Goal: Information Seeking & Learning: Learn about a topic

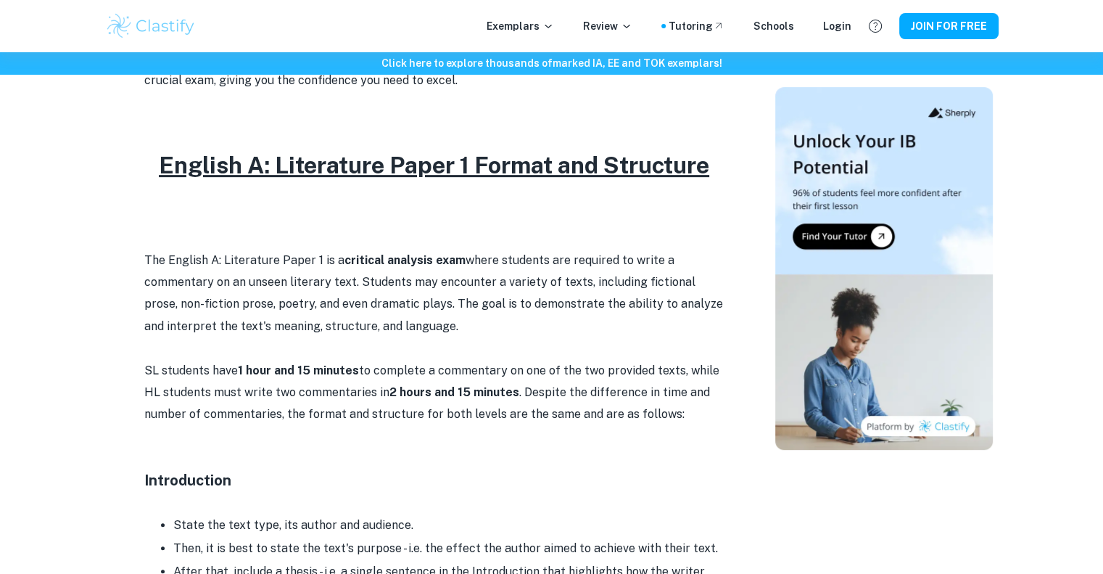
scroll to position [707, 0]
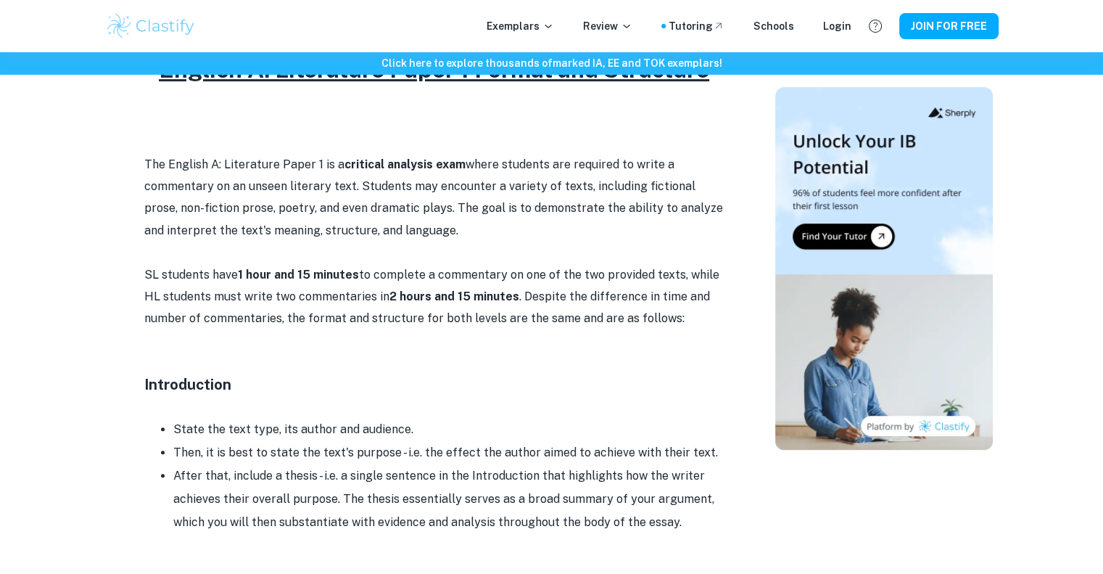
click at [562, 239] on p "The English A: Literature Paper 1 is a critical analysis exam where students ar…" at bounding box center [434, 198] width 580 height 88
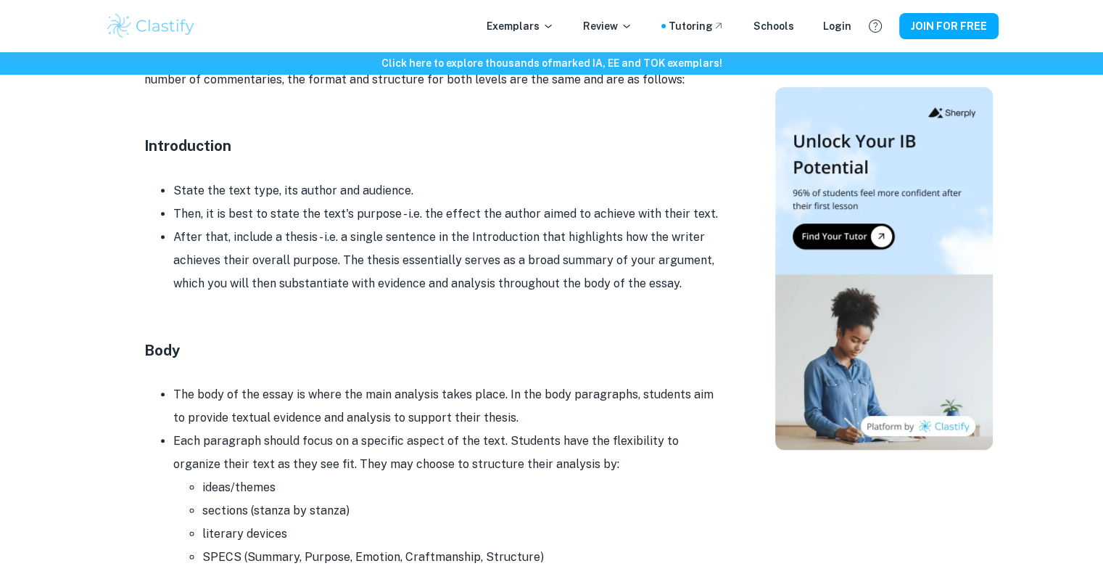
scroll to position [948, 0]
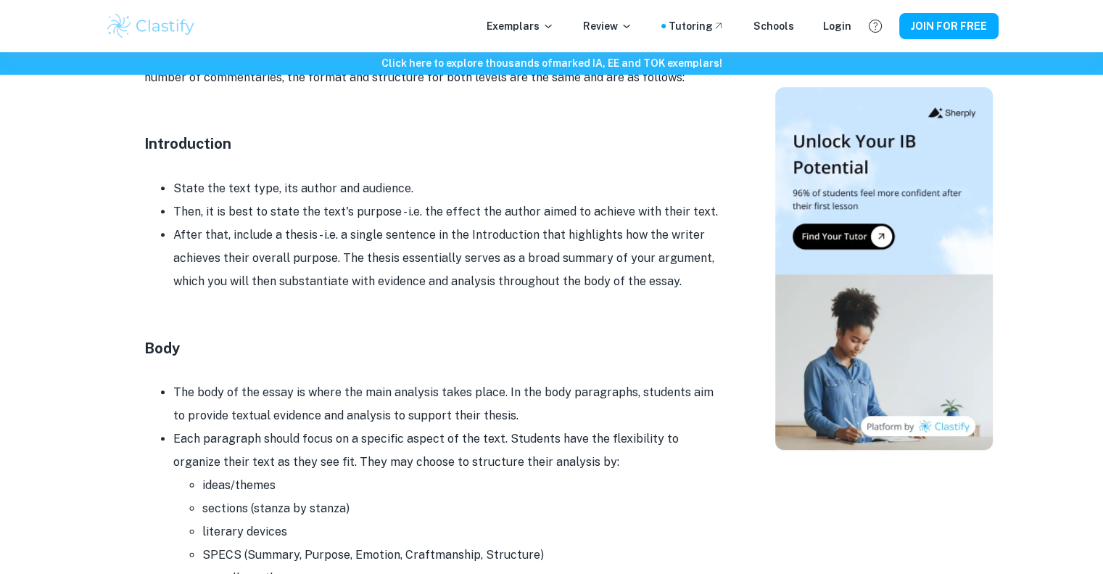
click at [551, 315] on p at bounding box center [434, 326] width 580 height 22
click at [817, 521] on div at bounding box center [884, 252] width 218 height 2143
click at [1065, 365] on div "Click here to explore thousands of marked IA, EE and TOK exemplars ! Home Blog …" at bounding box center [551, 423] width 1103 height 2638
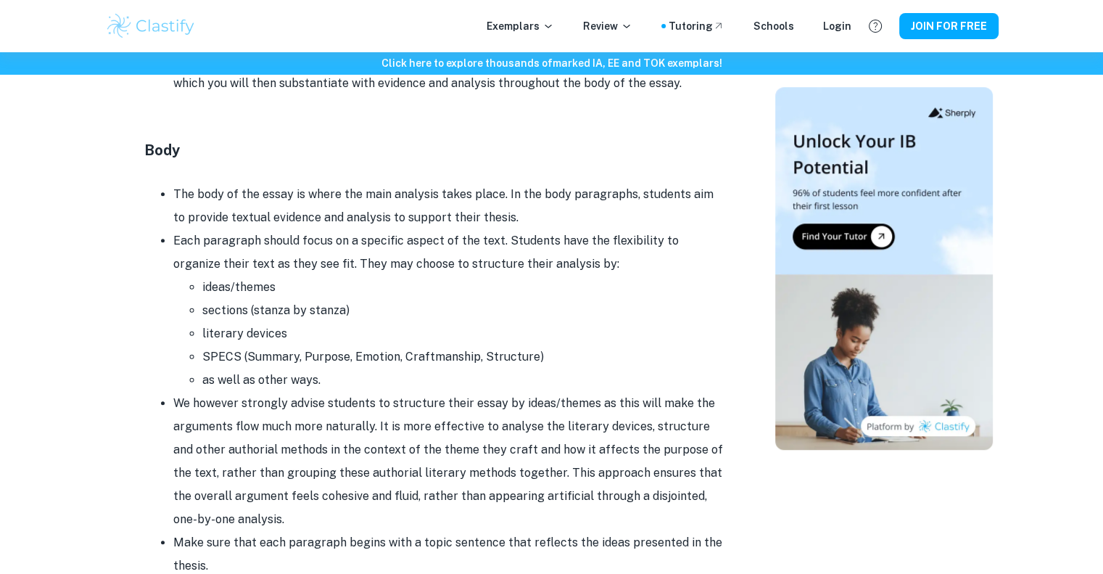
scroll to position [1152, 0]
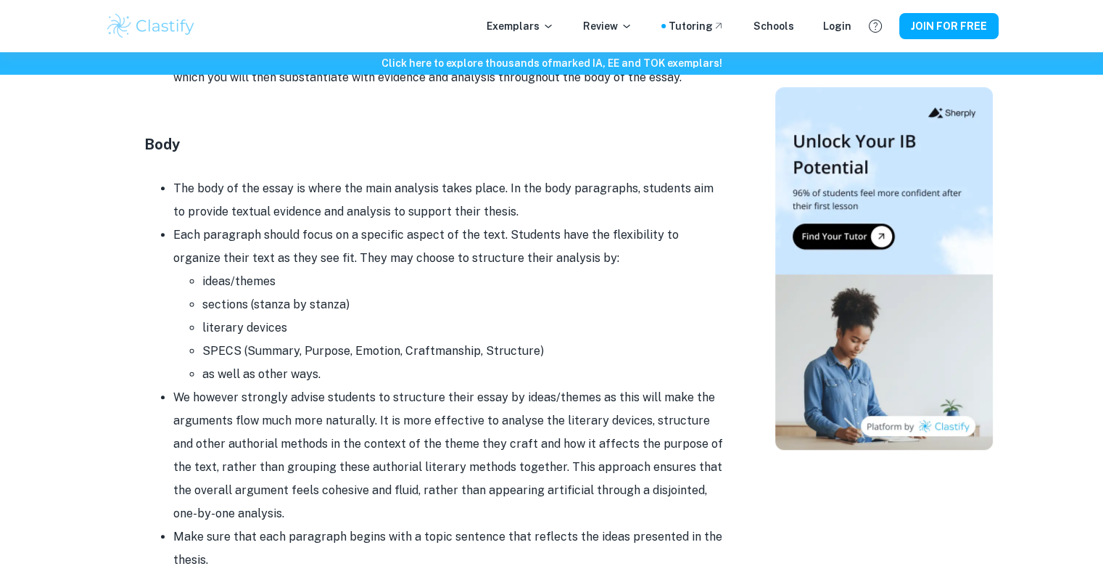
click at [728, 109] on div "English A (Lit) Paper 1 Format and Structure By Wojtek • July 26, 2024 Get feed…" at bounding box center [434, 48] width 647 height 2143
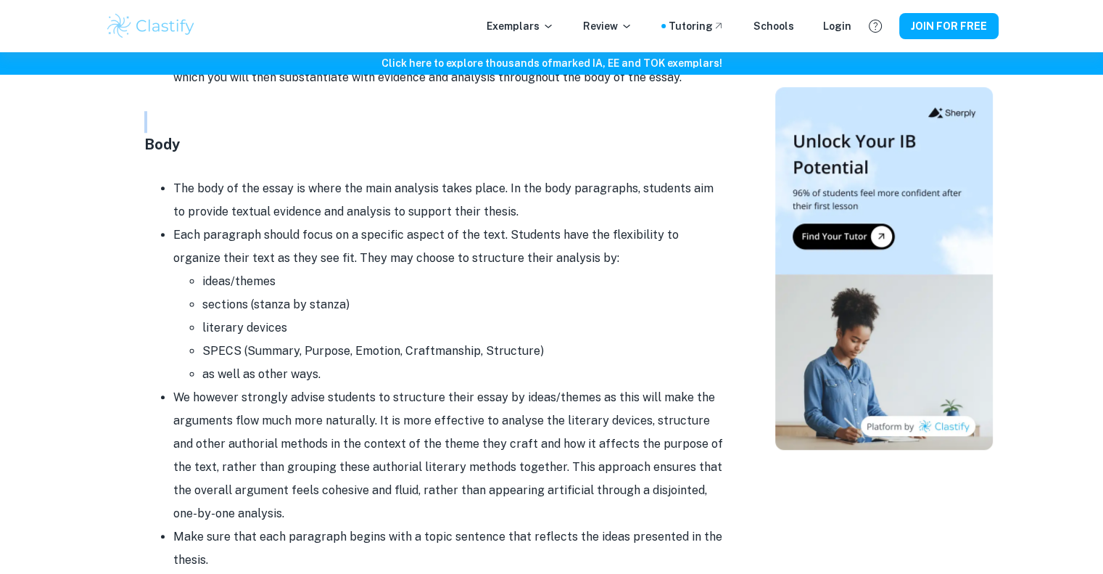
click at [527, 61] on h6 "Click here to explore thousands of marked IA, EE and TOK exemplars !" at bounding box center [551, 63] width 1097 height 16
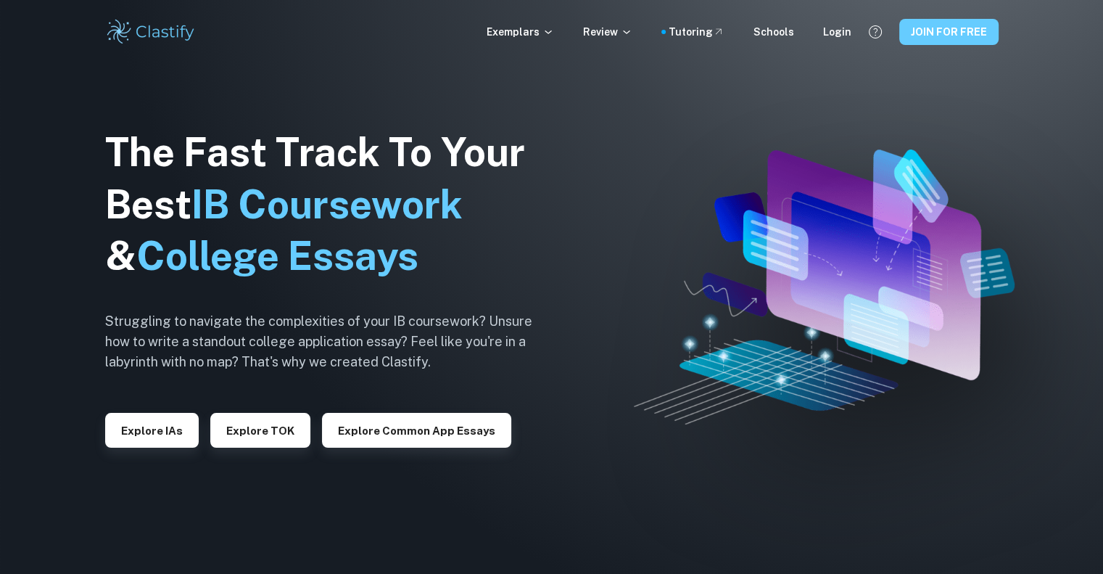
drag, startPoint x: 978, startPoint y: 24, endPoint x: 963, endPoint y: 25, distance: 14.6
click at [978, 24] on button "JOIN FOR FREE" at bounding box center [948, 32] width 99 height 26
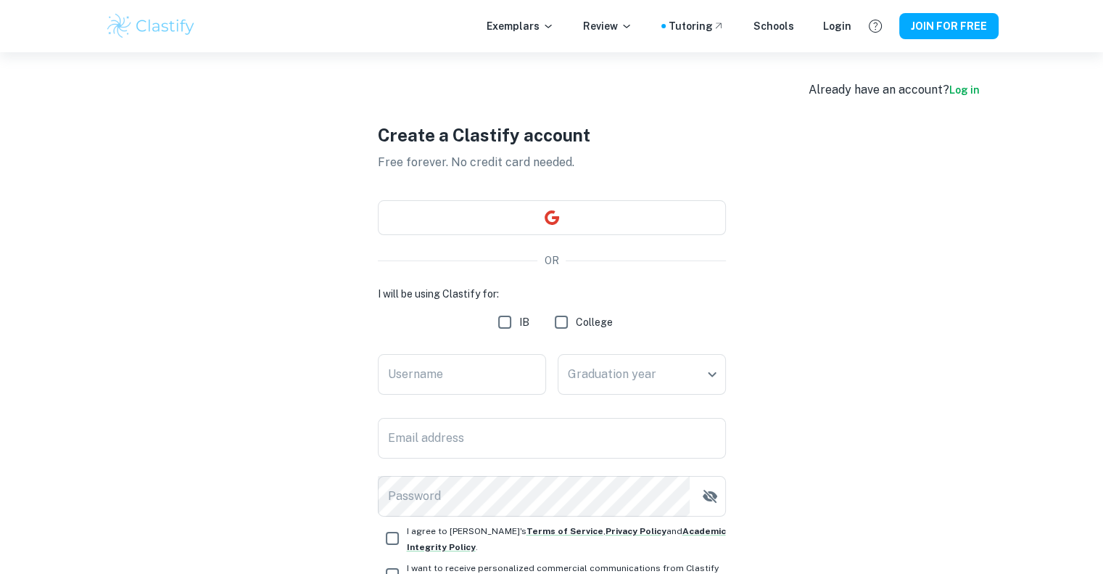
scroll to position [125, 0]
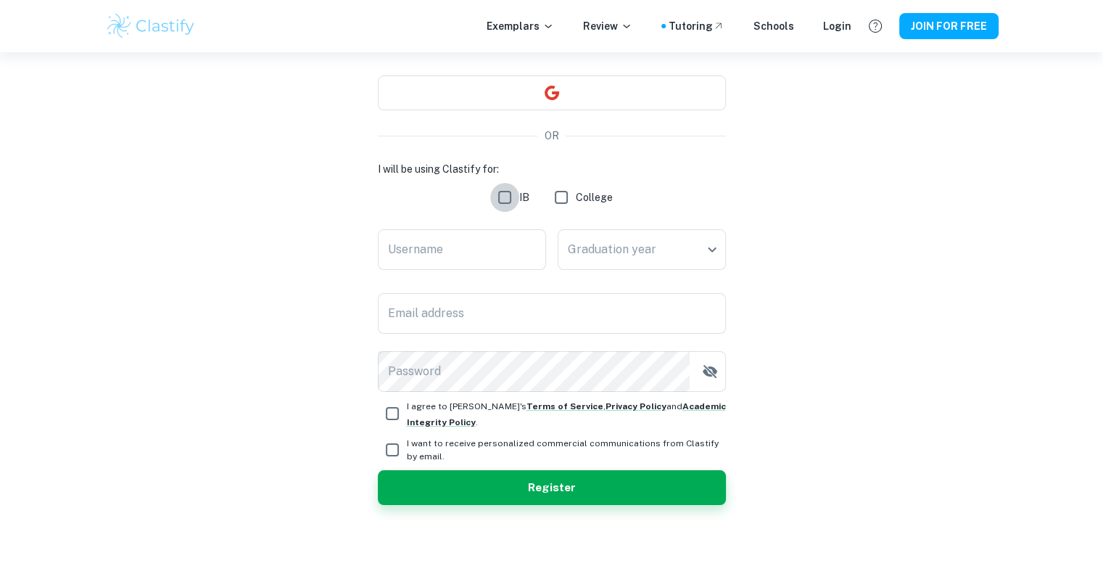
click at [505, 199] on input "IB" at bounding box center [504, 197] width 29 height 29
checkbox input "true"
click at [493, 239] on input "Username" at bounding box center [462, 249] width 168 height 41
type input "s"
type input "Swaraj"
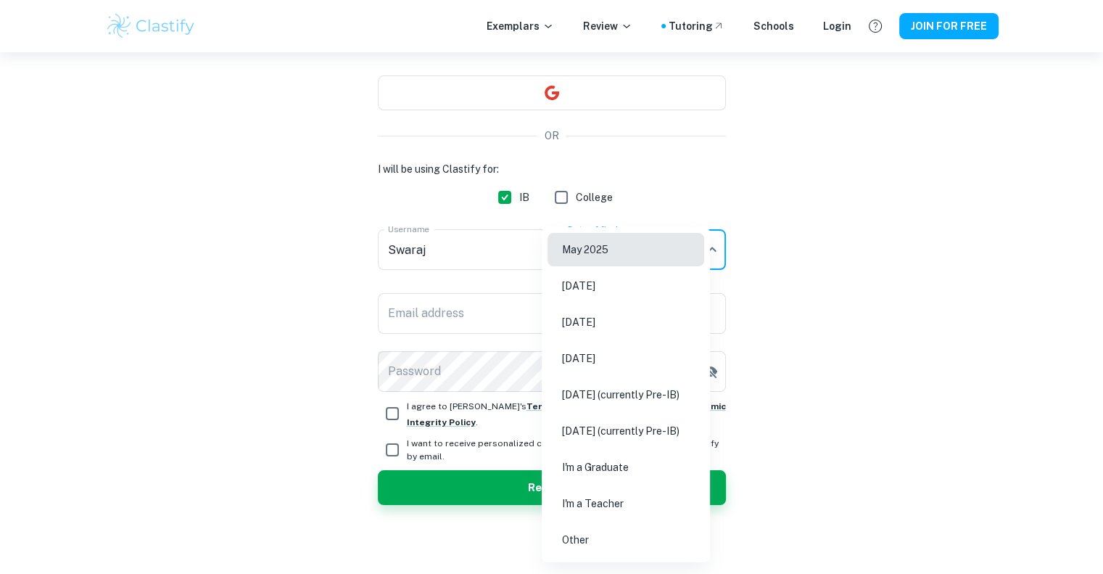
click at [667, 249] on body "We value your privacy We use cookies to enhance your browsing experience, serve…" at bounding box center [551, 214] width 1103 height 574
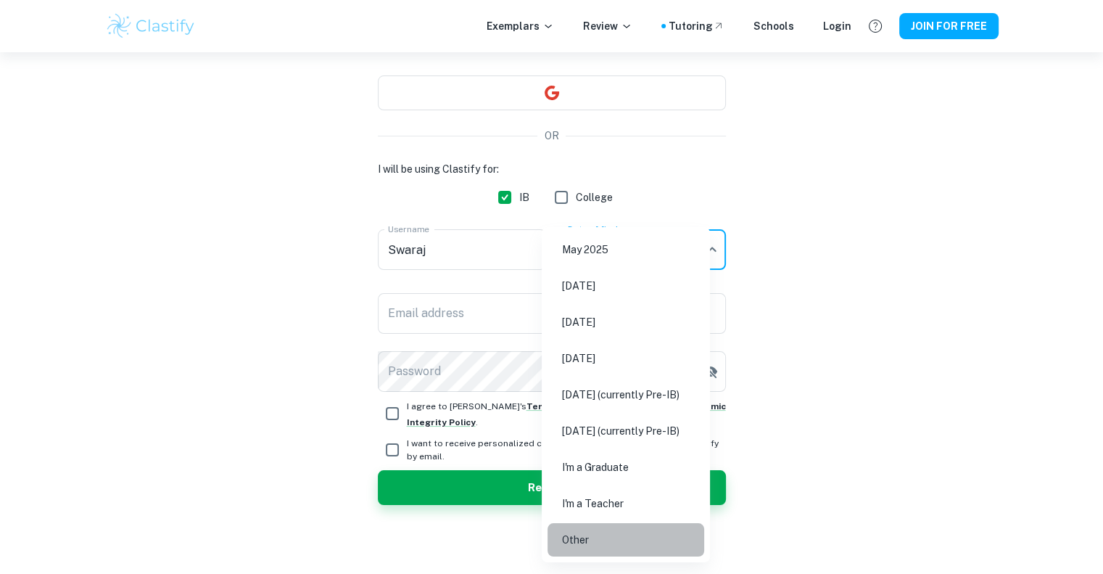
click at [664, 531] on li "Other" at bounding box center [626, 539] width 157 height 33
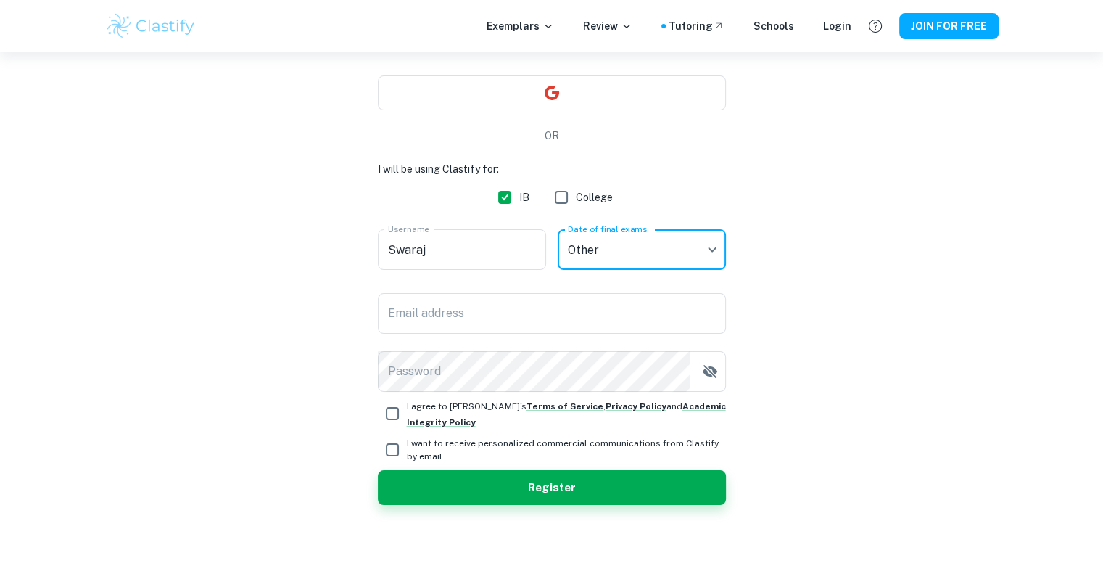
click at [653, 255] on body "We value your privacy We use cookies to enhance your browsing experience, serve…" at bounding box center [551, 214] width 1103 height 574
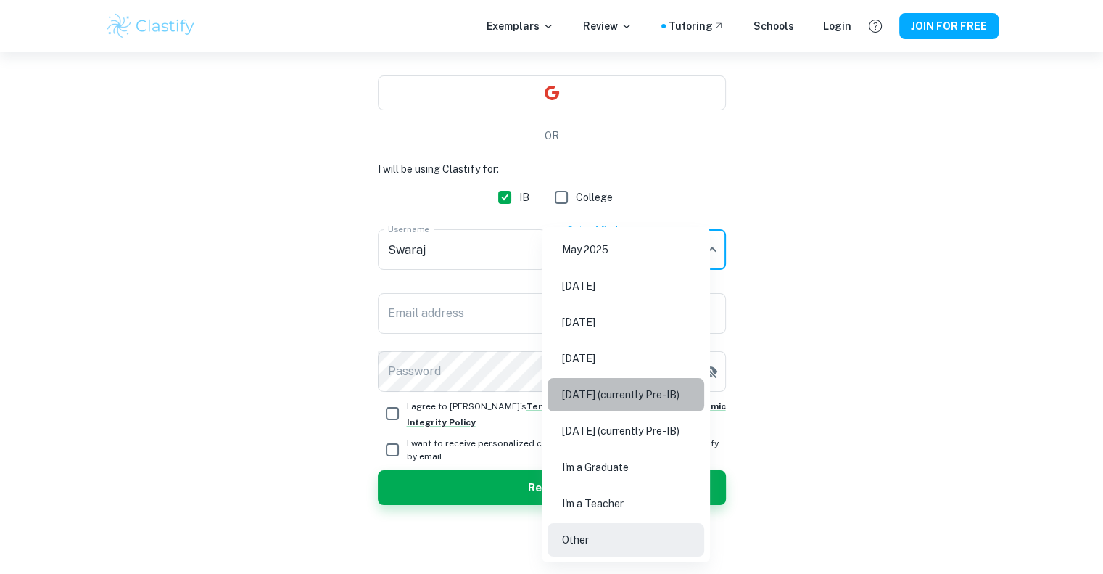
click at [677, 400] on li "[DATE] (currently Pre-IB)" at bounding box center [626, 394] width 157 height 33
type input "M27"
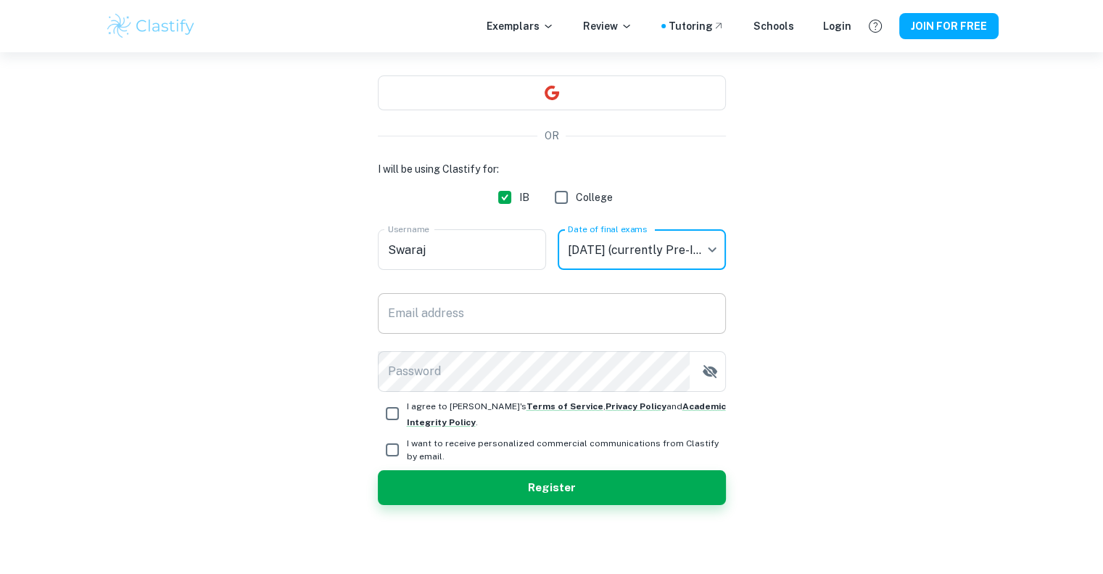
click at [445, 318] on input "Email address" at bounding box center [552, 313] width 348 height 41
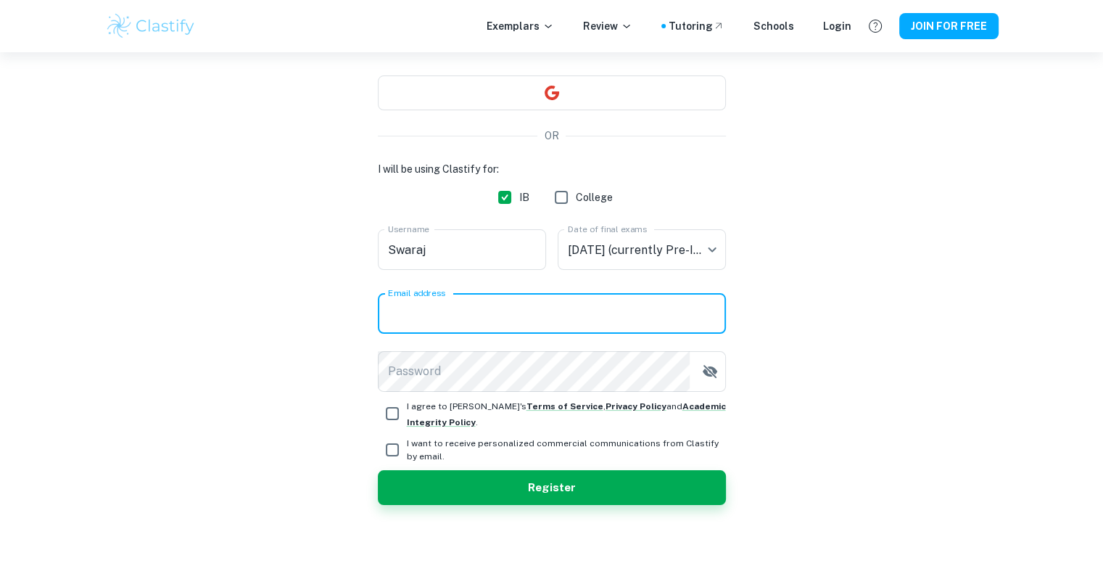
type input "[EMAIL_ADDRESS][DOMAIN_NAME]"
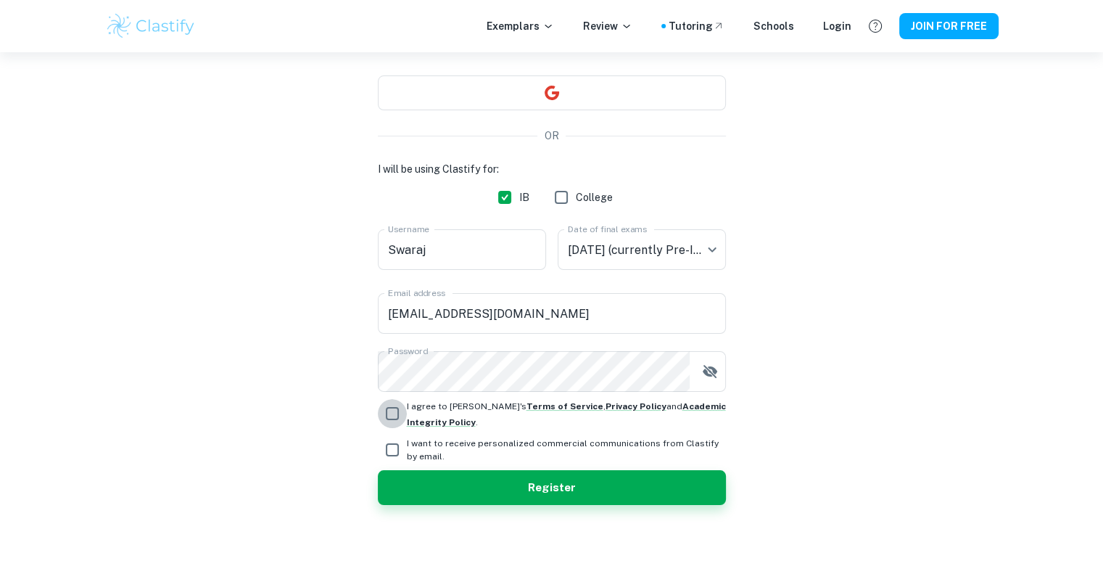
click at [389, 409] on input "I agree to [PERSON_NAME]'s Terms of Service , Privacy Policy and Academic Integ…" at bounding box center [392, 413] width 29 height 29
checkbox input "true"
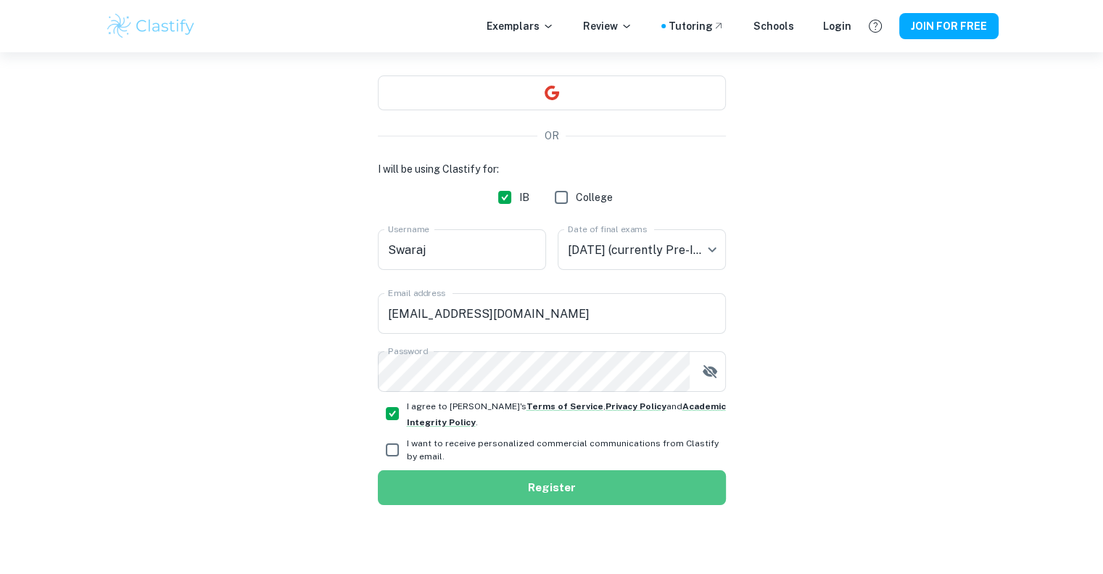
click at [440, 472] on button "Register" at bounding box center [552, 487] width 348 height 35
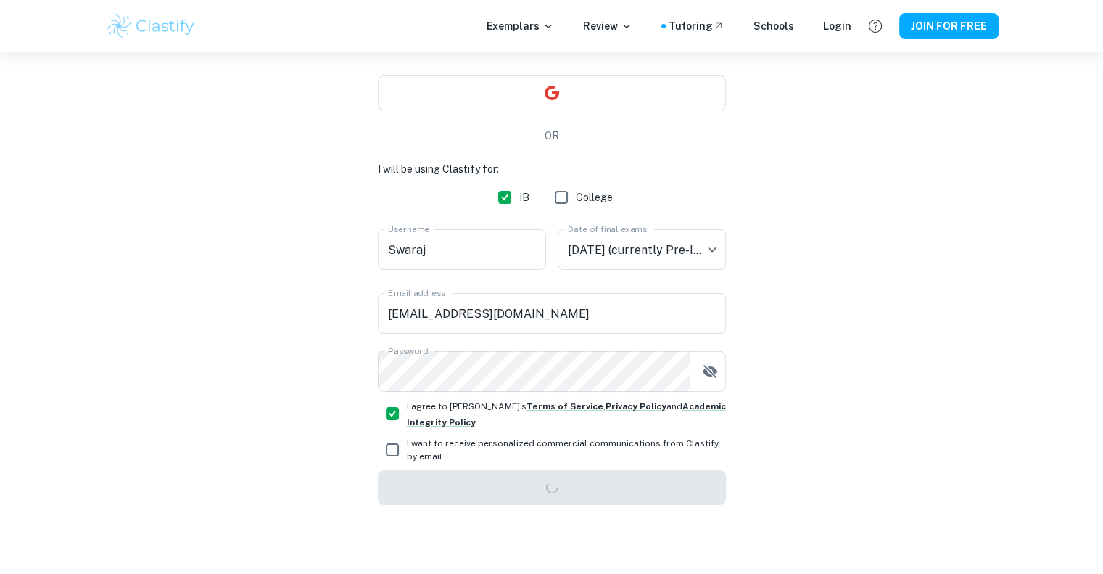
scroll to position [52, 0]
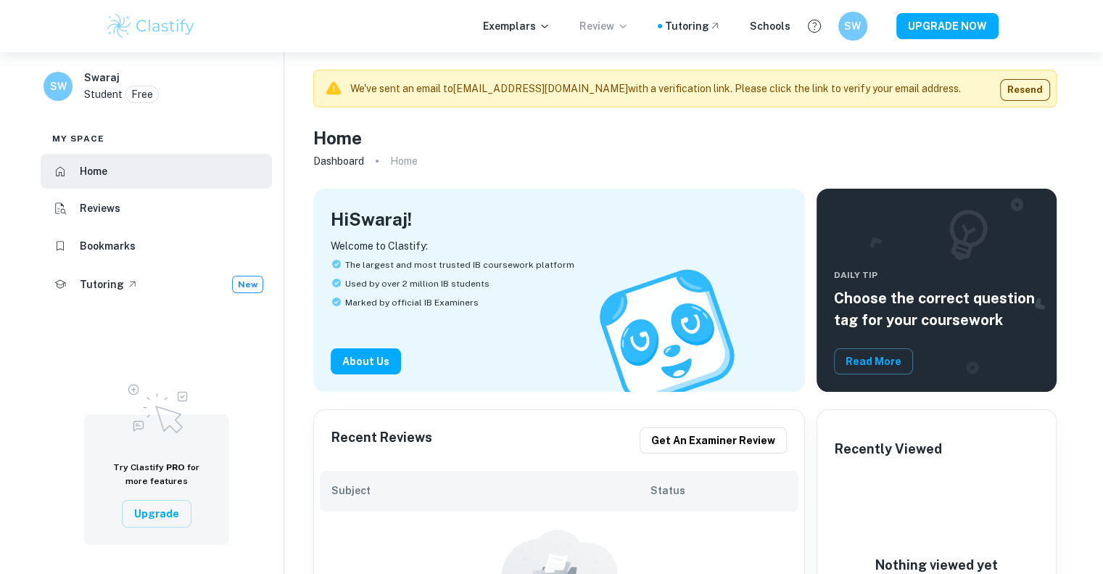
click at [602, 26] on p "Review" at bounding box center [603, 26] width 49 height 16
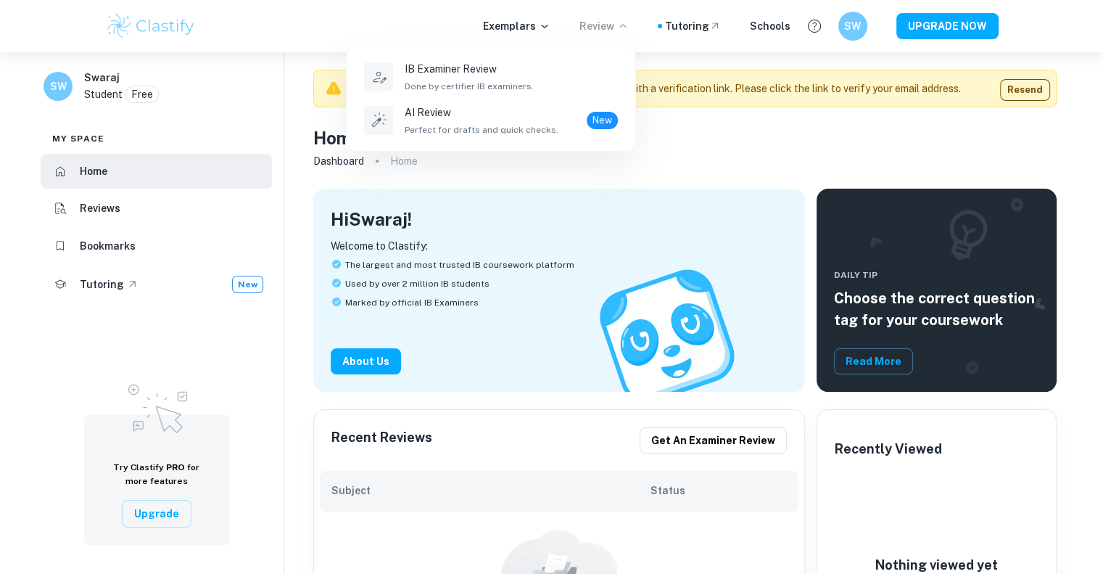
click at [508, 28] on div at bounding box center [551, 287] width 1103 height 574
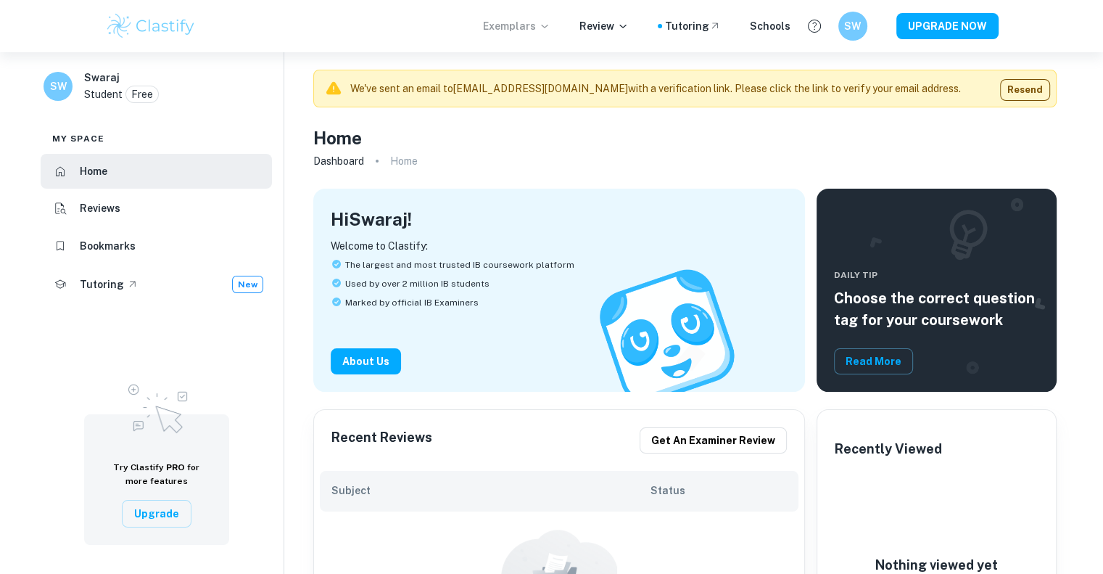
click at [527, 31] on p "Exemplars" at bounding box center [516, 26] width 67 height 16
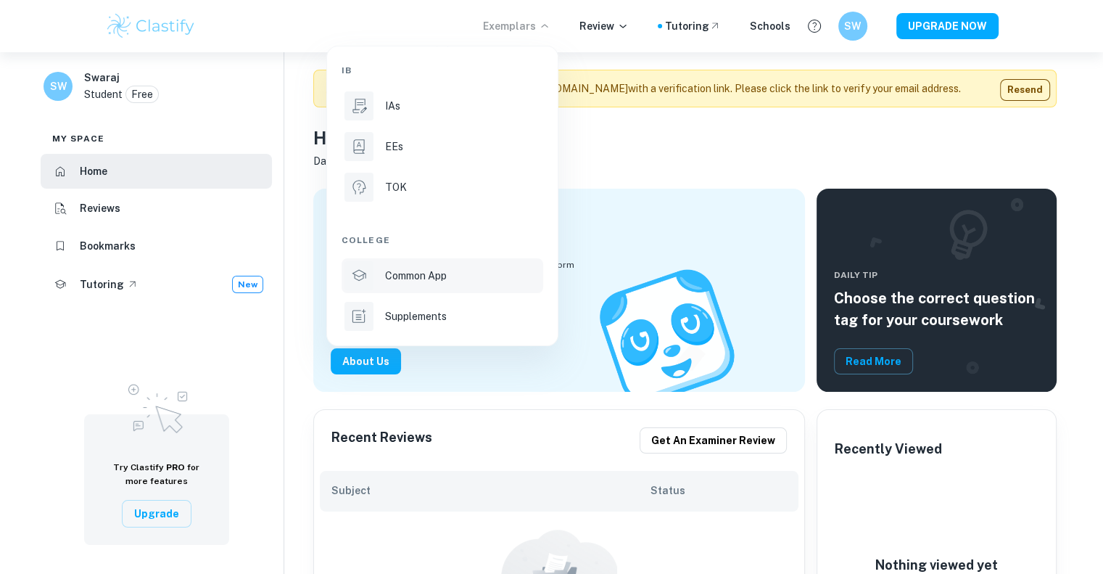
click at [450, 284] on li "Common App" at bounding box center [443, 275] width 202 height 35
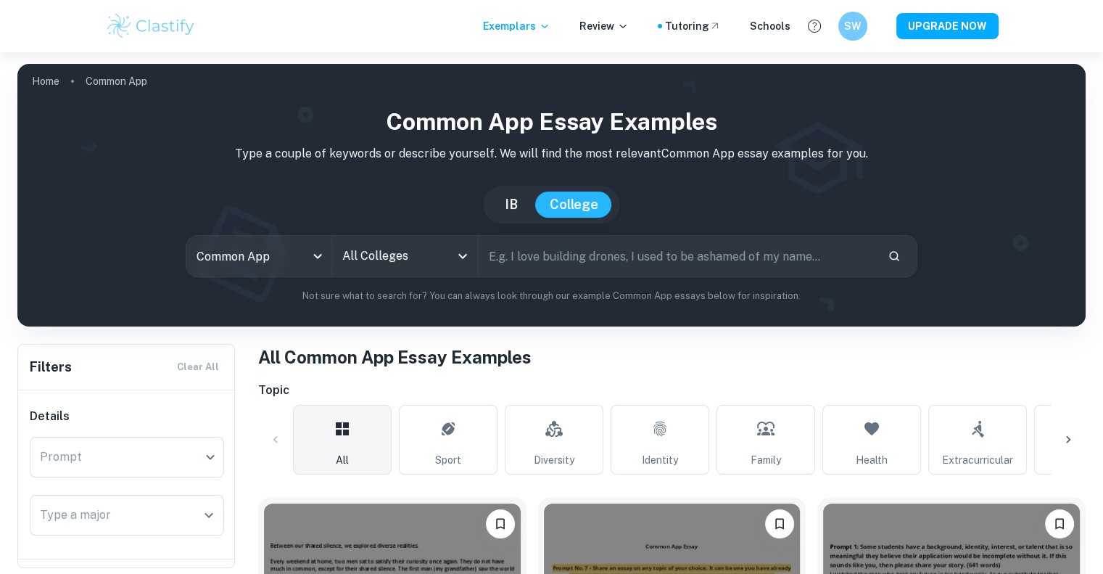
click at [519, 205] on button "IB" at bounding box center [511, 204] width 42 height 26
click at [284, 255] on body "We value your privacy We use cookies to enhance your browsing experience, serve…" at bounding box center [551, 339] width 1103 height 574
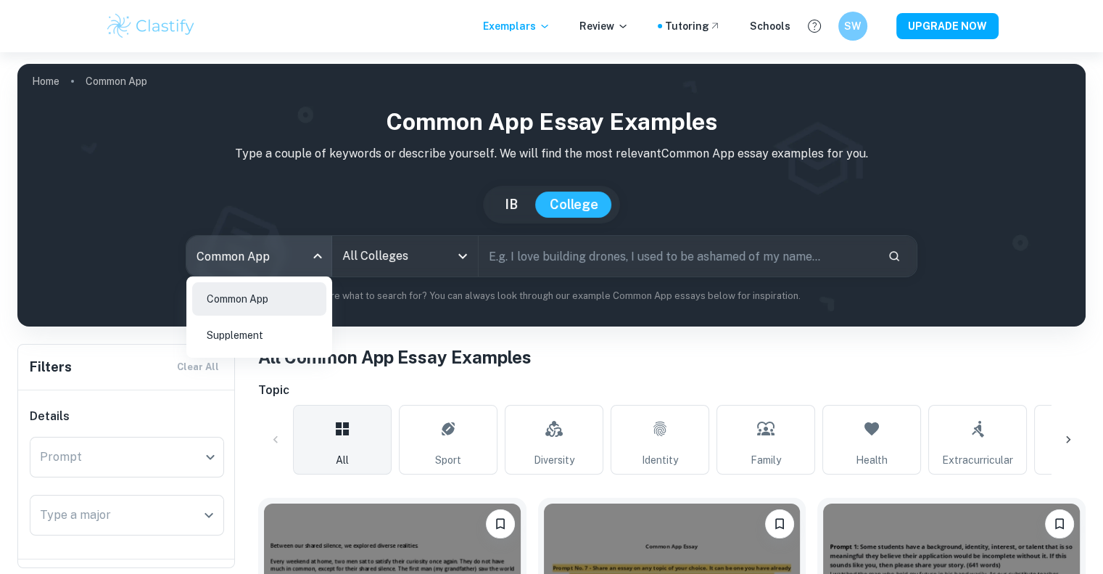
click at [528, 195] on div at bounding box center [551, 287] width 1103 height 574
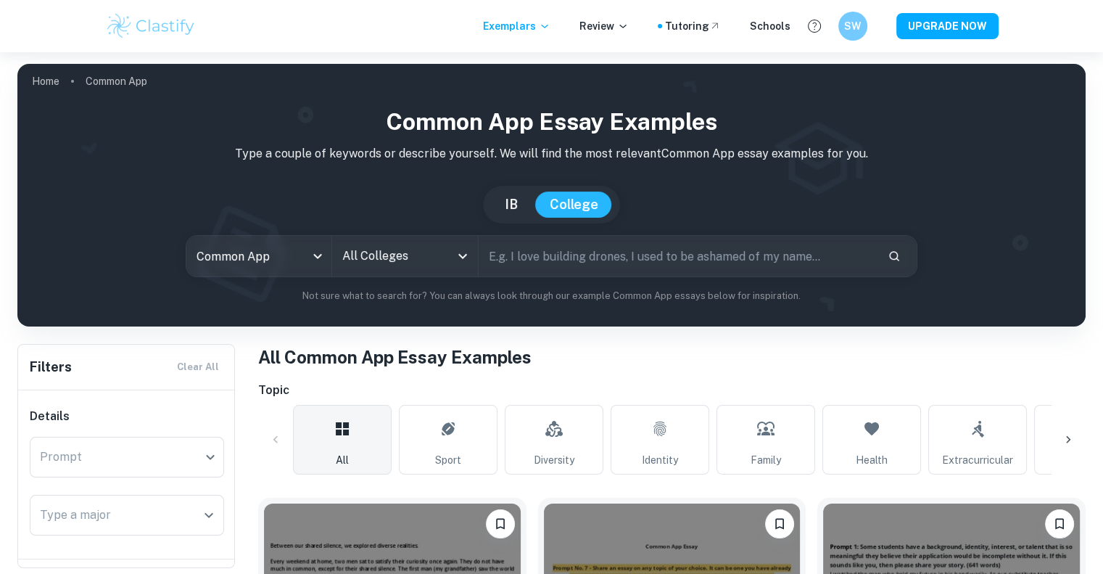
click at [512, 202] on button "IB" at bounding box center [511, 204] width 42 height 26
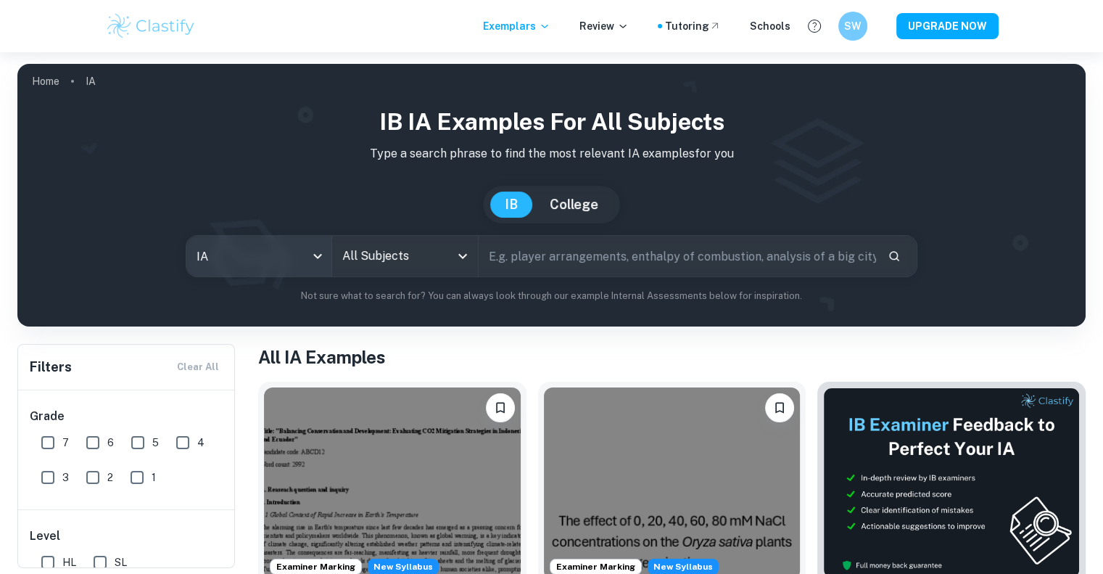
click at [284, 239] on body "We value your privacy We use cookies to enhance your browsing experience, serve…" at bounding box center [551, 339] width 1103 height 574
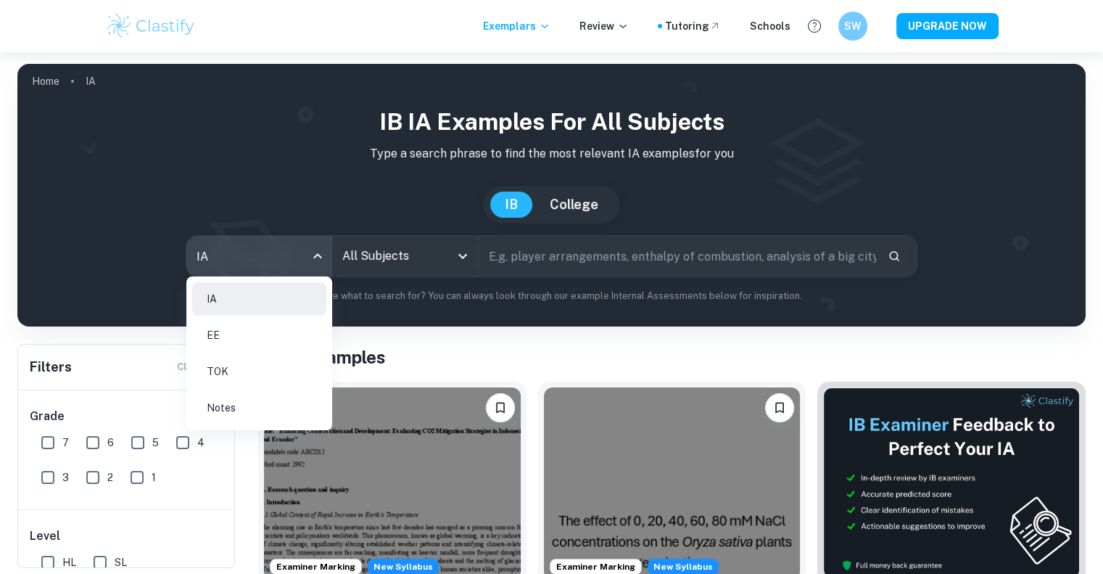
click at [268, 347] on li "EE" at bounding box center [259, 334] width 134 height 33
type input "ee"
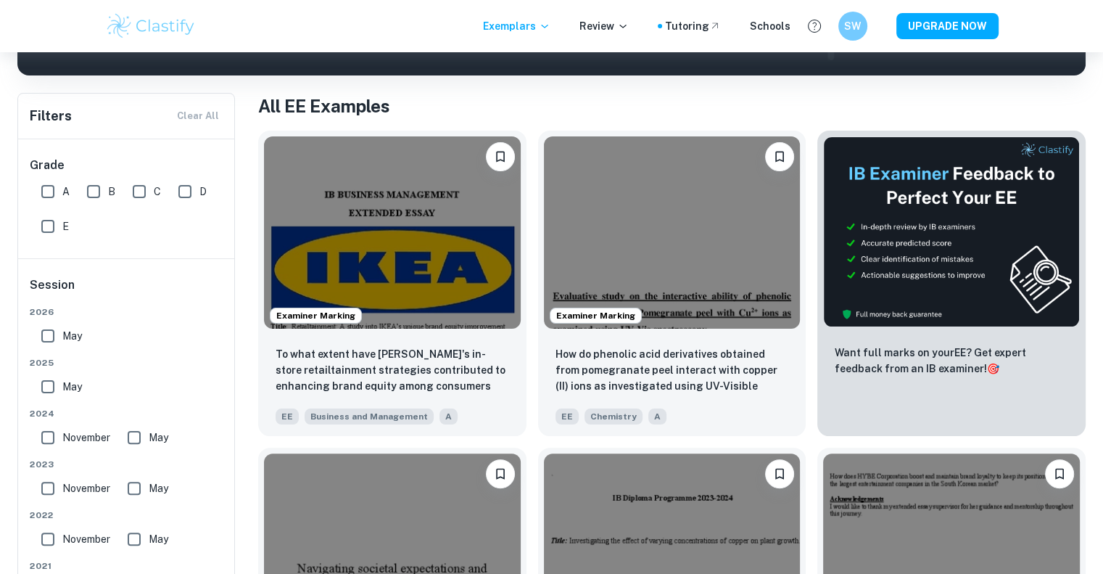
scroll to position [252, 0]
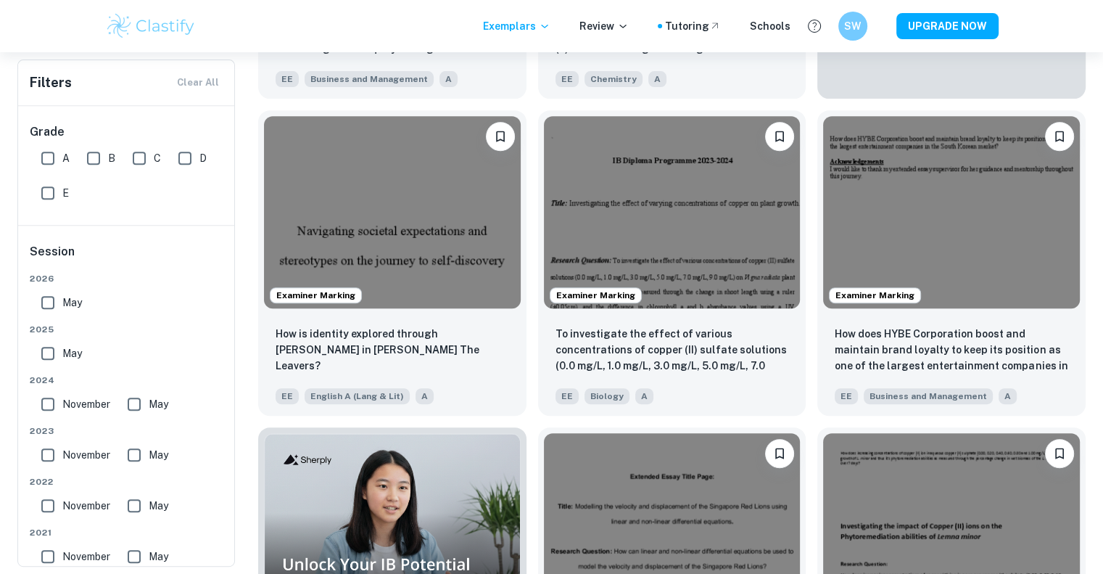
scroll to position [650, 0]
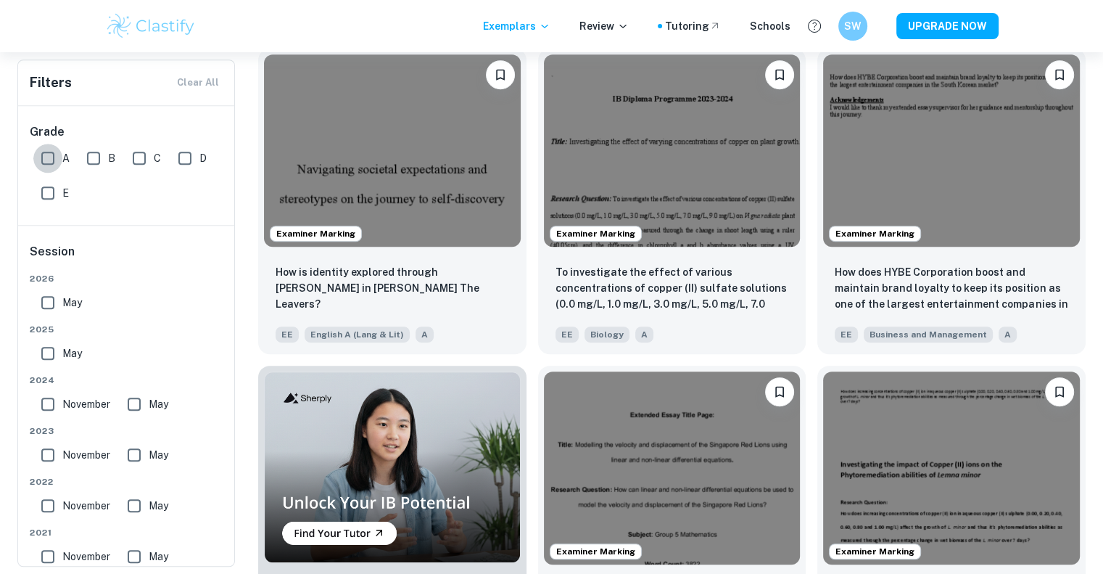
click at [49, 161] on input "A" at bounding box center [47, 158] width 29 height 29
checkbox input "true"
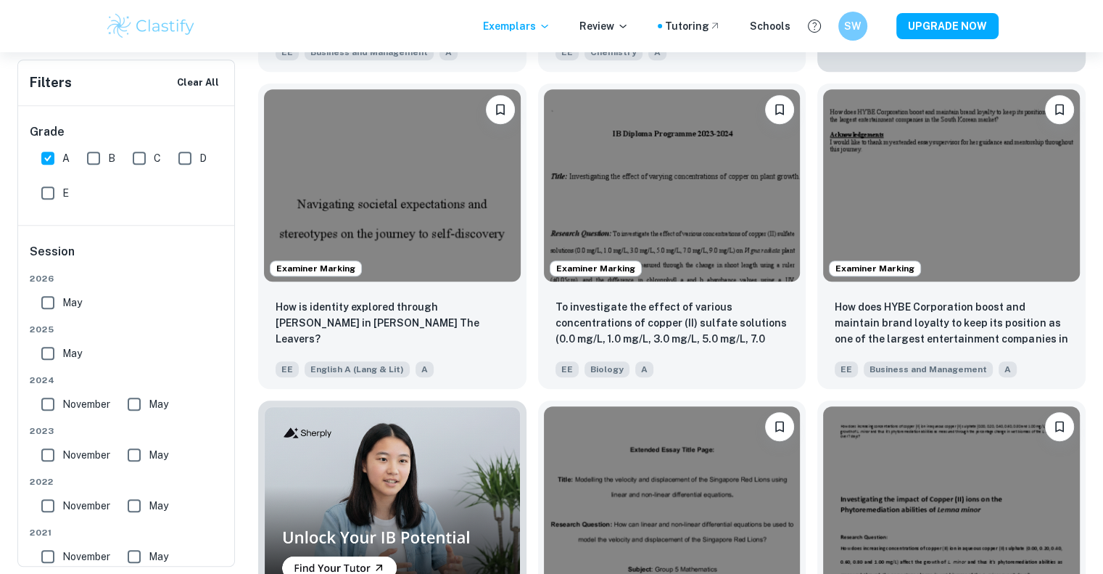
click at [50, 352] on input "May" at bounding box center [47, 353] width 29 height 29
checkbox input "true"
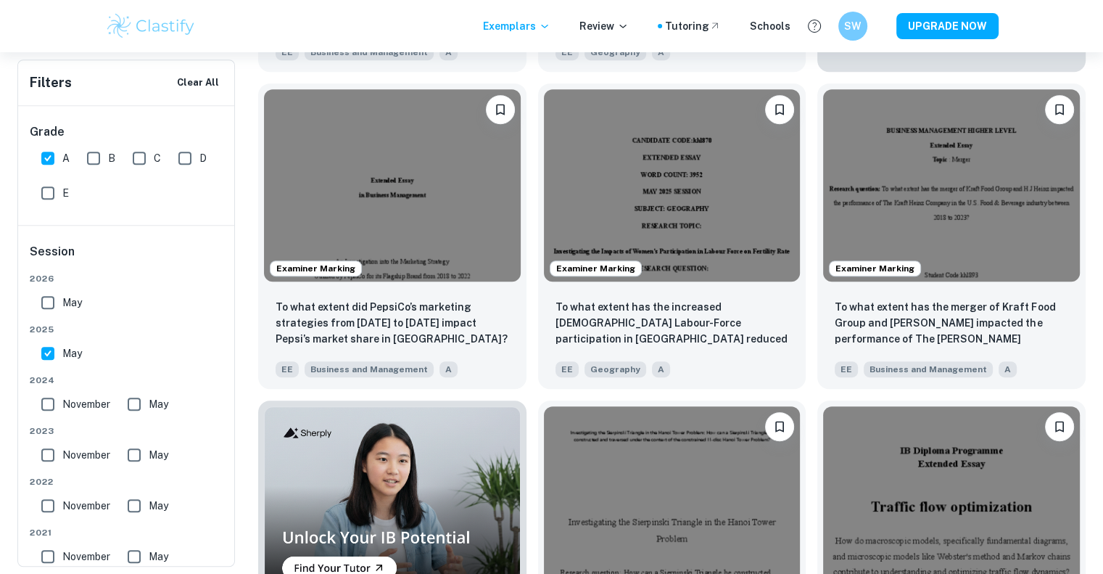
click at [531, 399] on div "How can a Sierpinski Triangle be constructed and traversed under the context of…" at bounding box center [667, 547] width 280 height 317
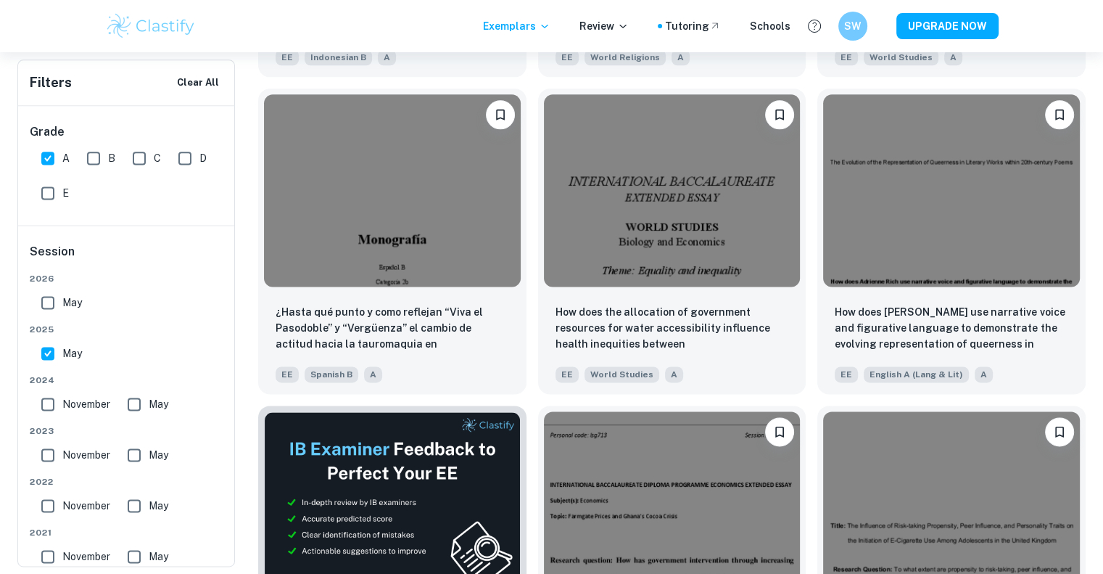
scroll to position [1917, 0]
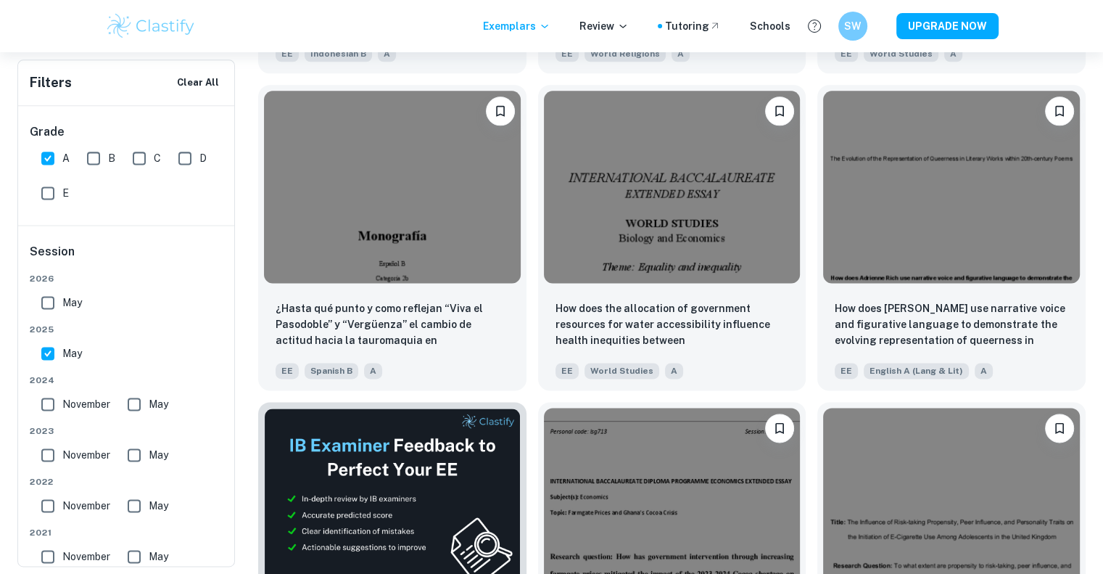
click at [535, 405] on div "How has government intervention through increasing farmgate prices mitigated th…" at bounding box center [667, 548] width 280 height 317
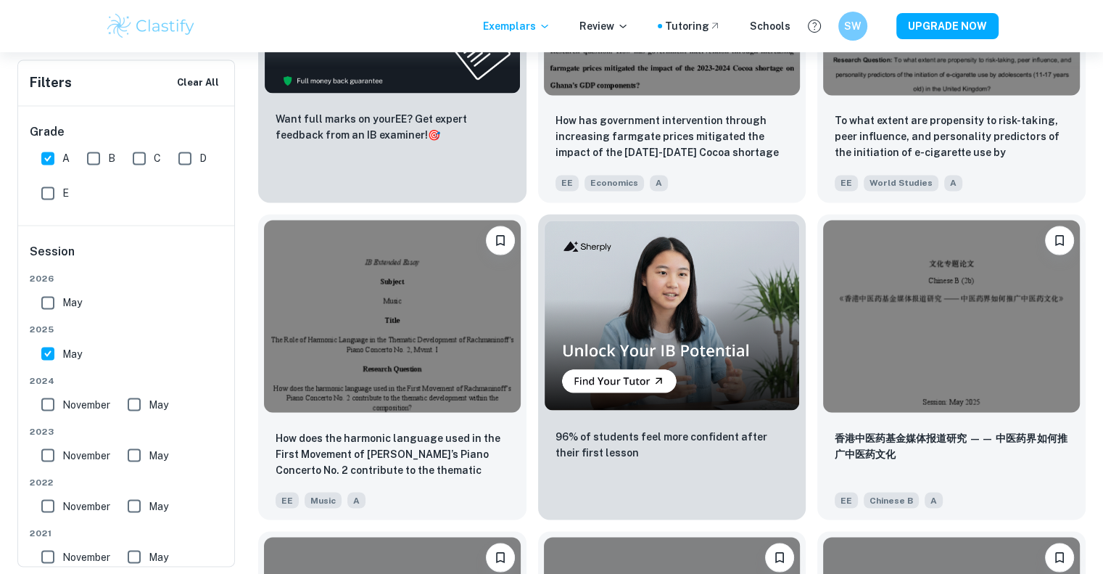
scroll to position [2427, 0]
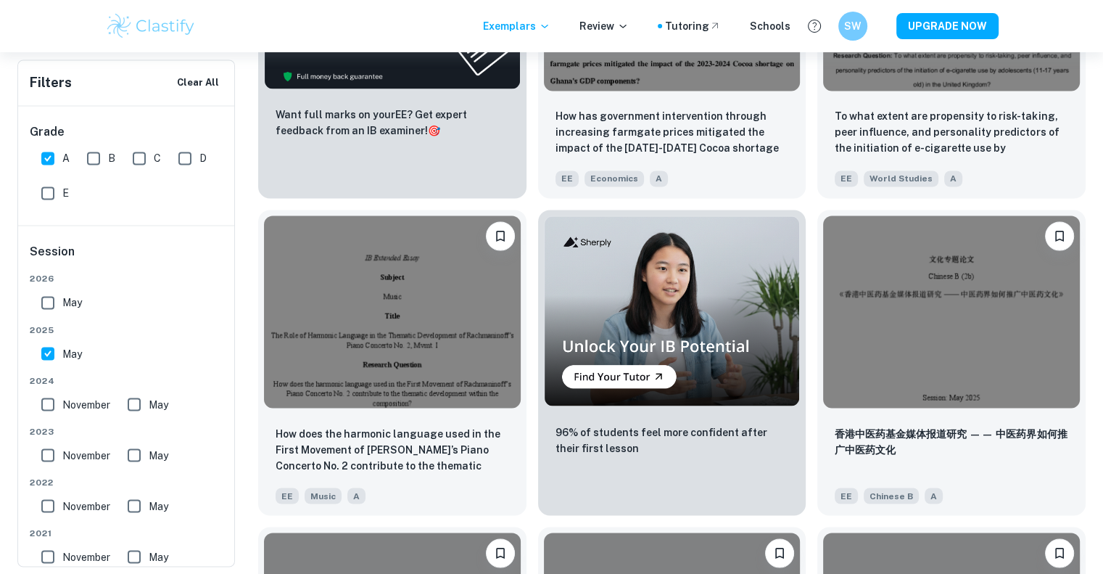
click at [531, 407] on div "96% of students feel more confident after their first lesson" at bounding box center [667, 356] width 280 height 317
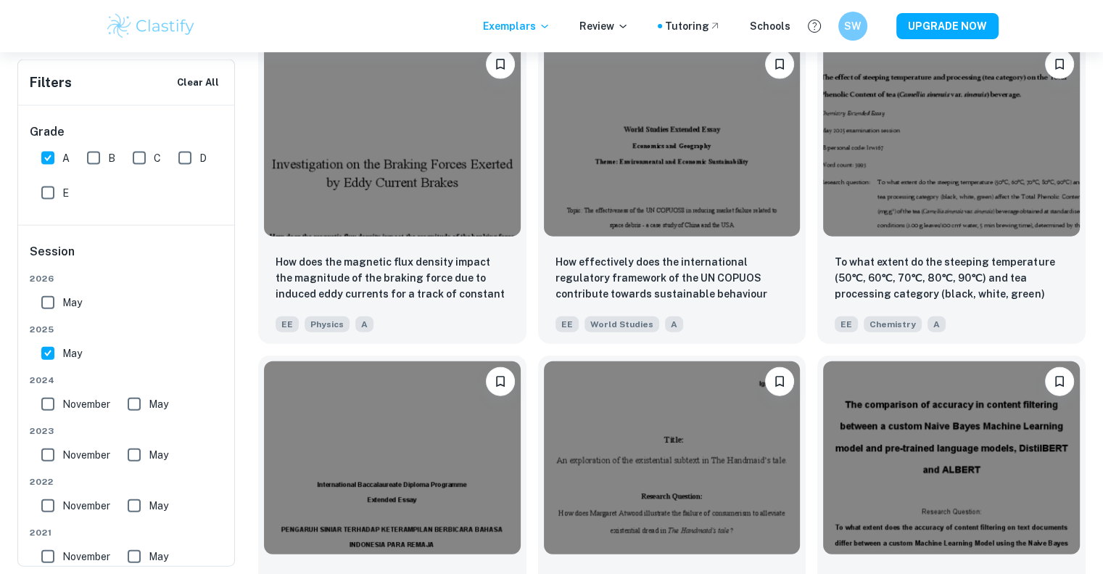
scroll to position [3234, 0]
